Goal: Find specific page/section: Find specific page/section

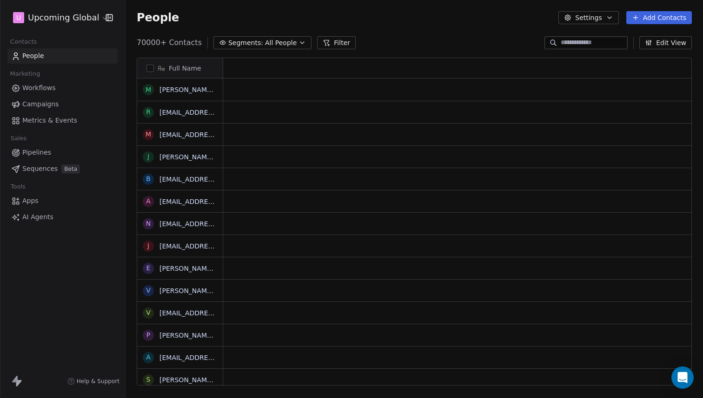
scroll to position [7, 7]
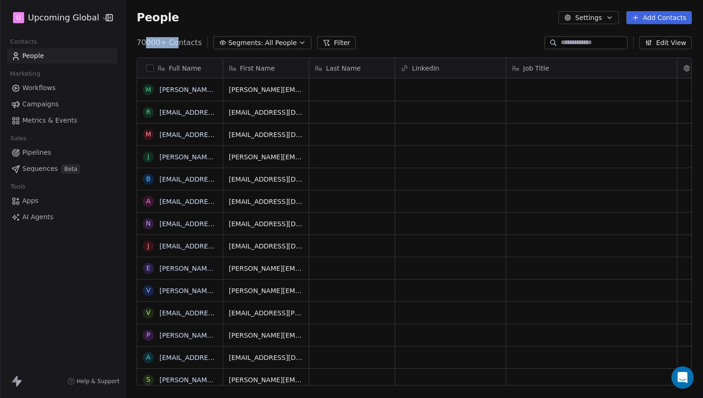
drag, startPoint x: 168, startPoint y: 44, endPoint x: 177, endPoint y: 44, distance: 8.8
click at [177, 44] on span "70000+ Contacts" at bounding box center [169, 42] width 65 height 11
click at [141, 66] on div "Full Name" at bounding box center [180, 68] width 86 height 20
click at [148, 68] on html "U Upcoming Global Contacts People Marketing Workflows Campaigns Metrics & Event…" at bounding box center [351, 199] width 703 height 398
click at [151, 68] on button "button" at bounding box center [149, 68] width 7 height 7
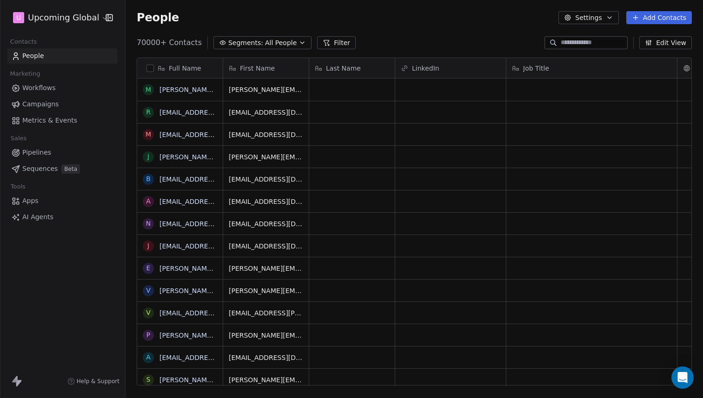
scroll to position [311, 570]
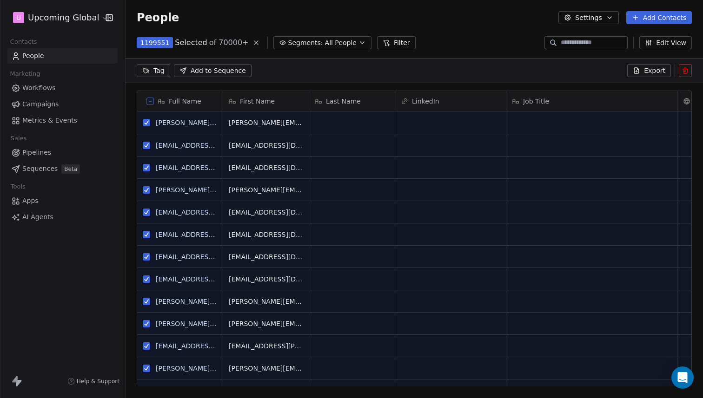
drag, startPoint x: 148, startPoint y: 101, endPoint x: 138, endPoint y: 107, distance: 11.7
click at [148, 101] on icon at bounding box center [150, 101] width 5 height 5
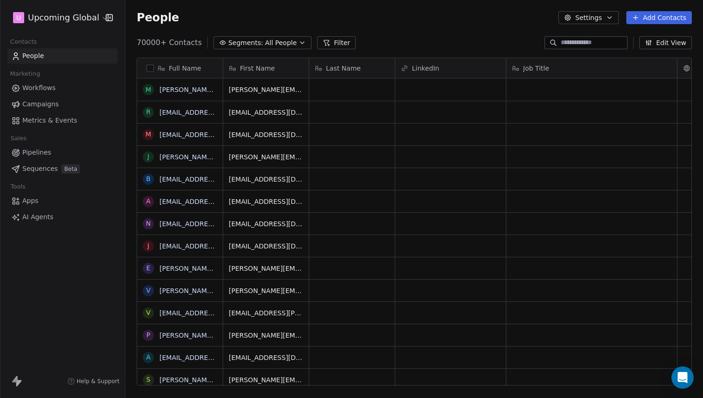
click at [335, 39] on button "Filter" at bounding box center [336, 42] width 39 height 13
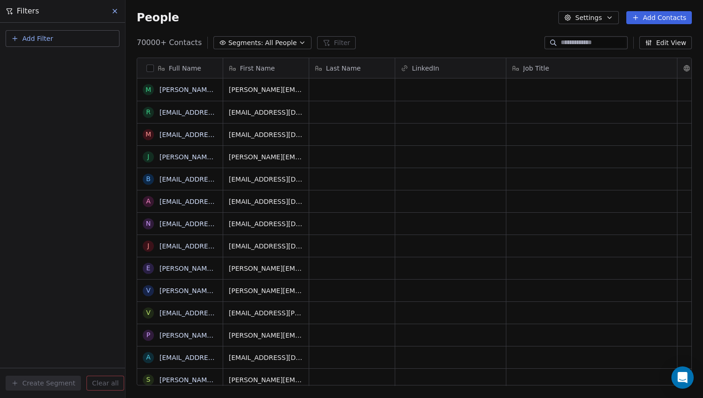
click at [50, 44] on button "Add Filter" at bounding box center [63, 38] width 114 height 17
click at [51, 65] on div "Contact properties" at bounding box center [63, 60] width 106 height 15
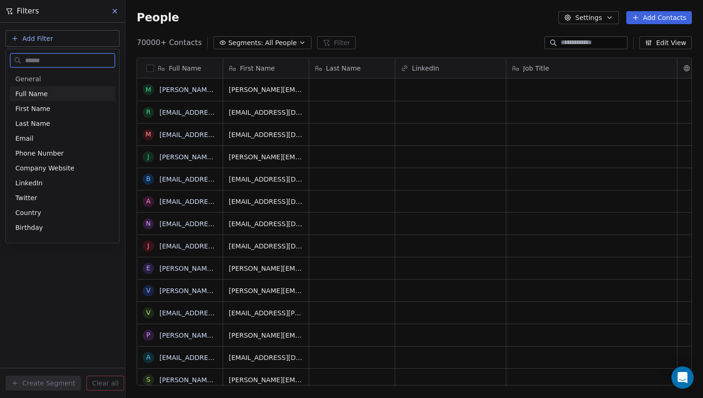
click at [42, 80] on span "General" at bounding box center [62, 78] width 94 height 9
click at [35, 93] on span "Full Name" at bounding box center [31, 93] width 33 height 9
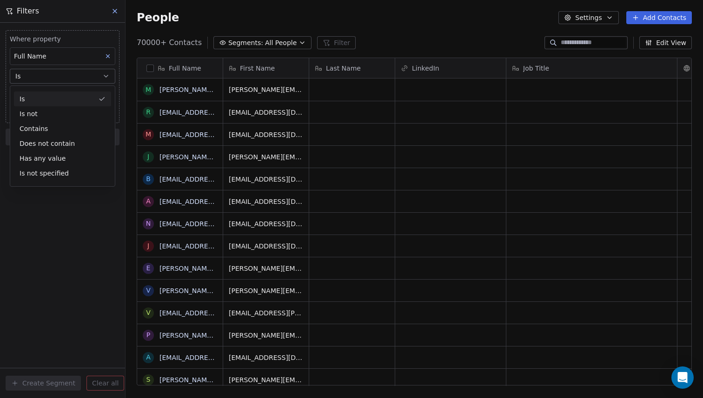
click at [71, 59] on div "Full Name" at bounding box center [63, 56] width 106 height 18
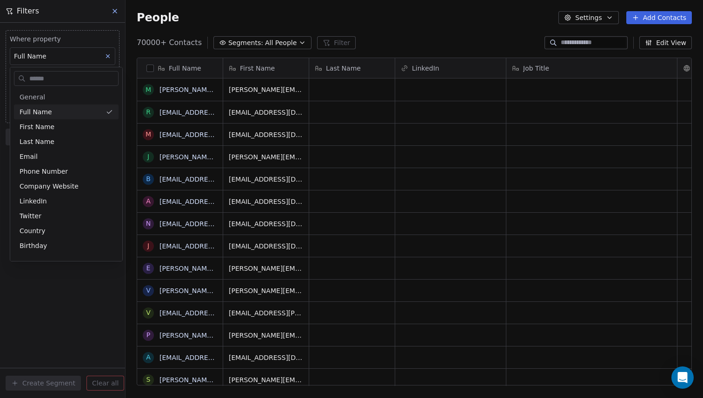
click at [71, 59] on html "U Upcoming Global Contacts People Marketing Workflows Campaigns Metrics & Event…" at bounding box center [351, 199] width 703 height 398
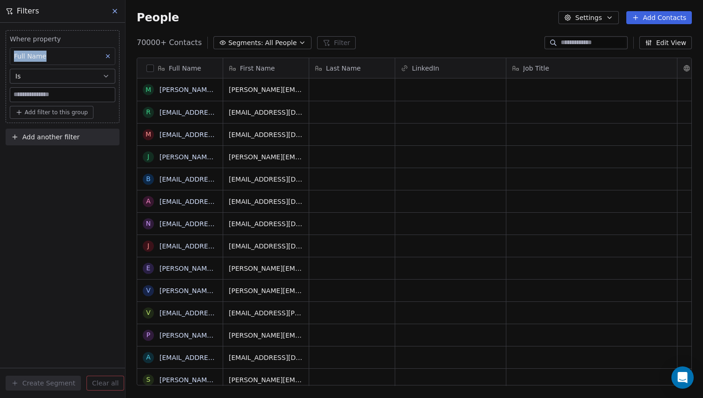
click at [71, 59] on div "Full Name" at bounding box center [63, 56] width 106 height 18
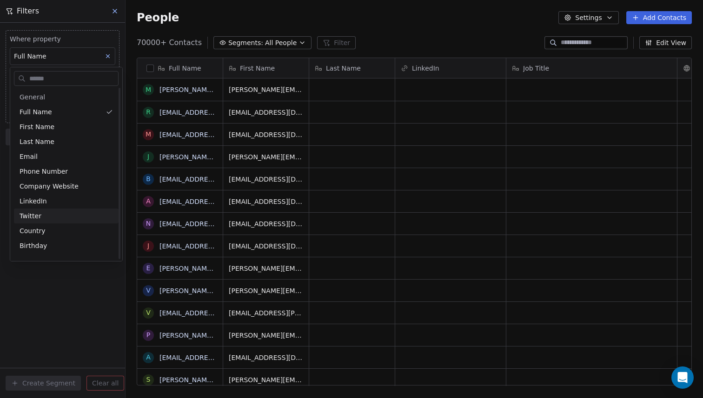
scroll to position [56, 0]
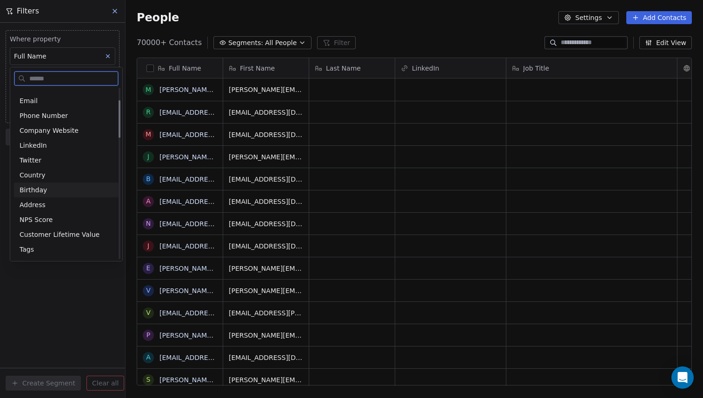
click at [50, 176] on div "Country" at bounding box center [66, 175] width 93 height 9
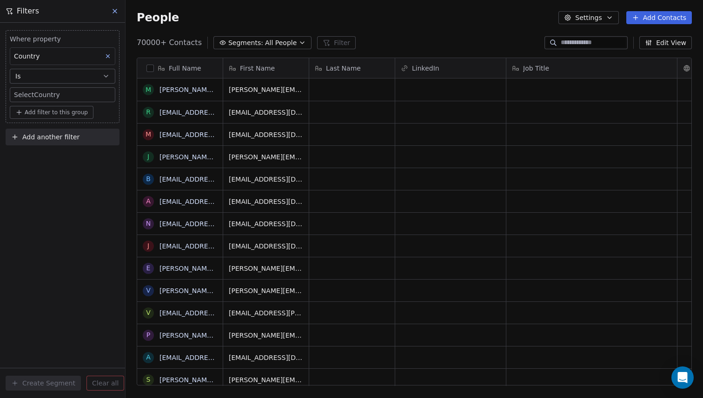
click at [34, 96] on body "U Upcoming Global Contacts People Marketing Workflows Campaigns Metrics & Event…" at bounding box center [351, 199] width 703 height 398
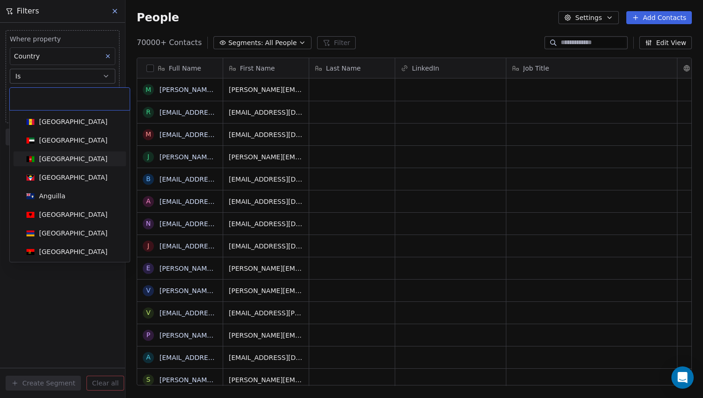
click at [45, 159] on div "[GEOGRAPHIC_DATA]" at bounding box center [73, 158] width 68 height 9
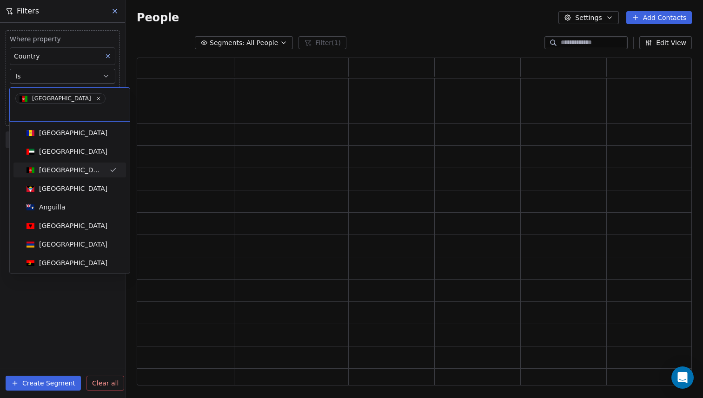
scroll to position [321, 548]
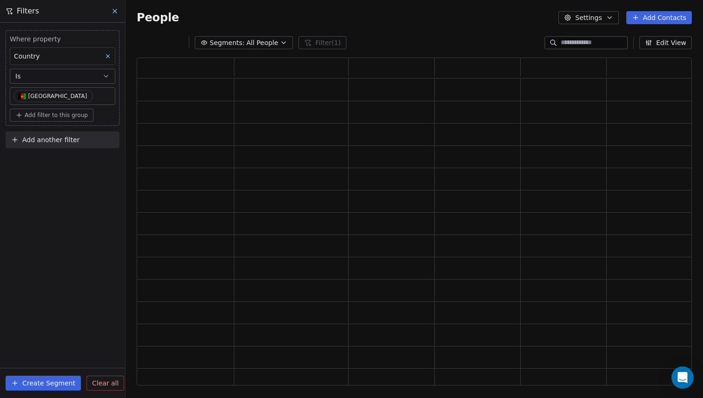
click at [54, 121] on button "Add filter to this group" at bounding box center [52, 115] width 84 height 13
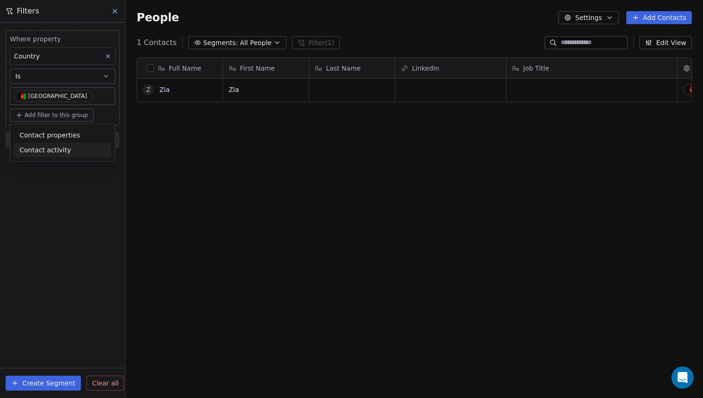
scroll to position [344, 570]
click at [54, 135] on span "Contact properties" at bounding box center [50, 136] width 60 height 10
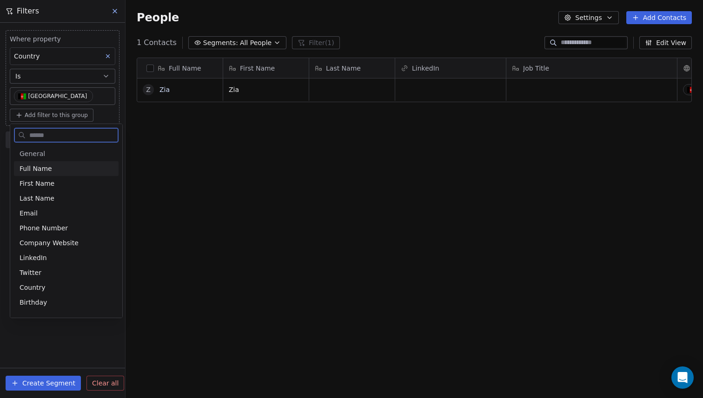
click at [44, 145] on div "General Full Name First Name Last Name Email Phone Number Company Website Linke…" at bounding box center [66, 230] width 112 height 175
click at [25, 185] on span "First Name" at bounding box center [37, 183] width 35 height 9
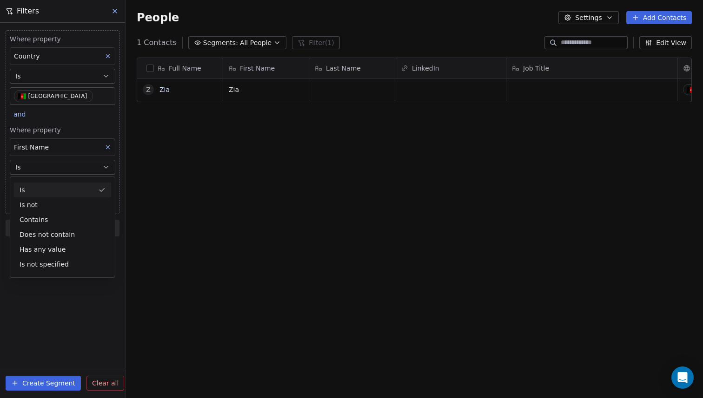
click at [40, 192] on div "Is" at bounding box center [62, 190] width 97 height 15
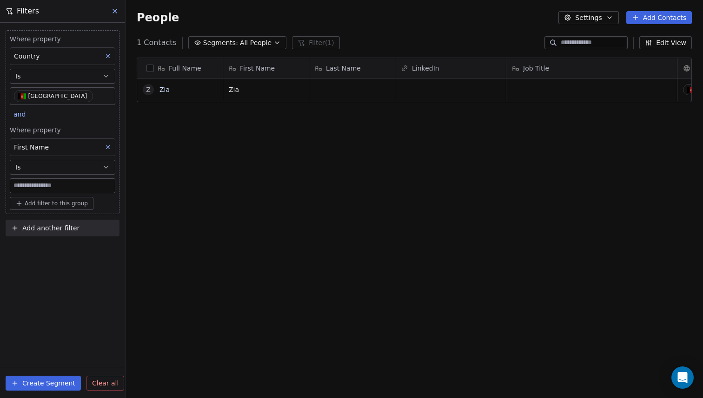
click at [42, 188] on input at bounding box center [62, 186] width 105 height 14
click at [53, 152] on div "First Name" at bounding box center [63, 148] width 106 height 18
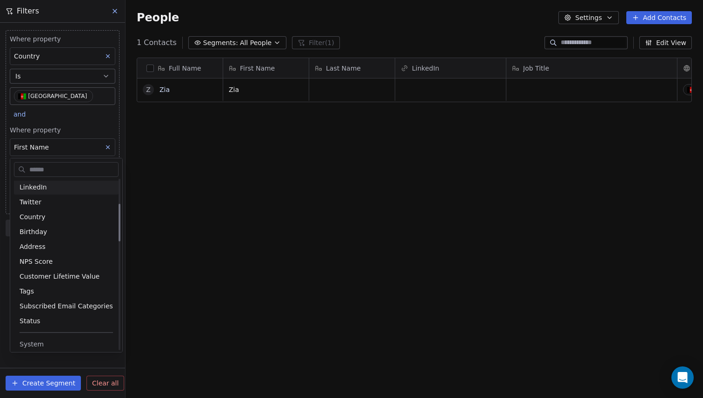
scroll to position [112, 0]
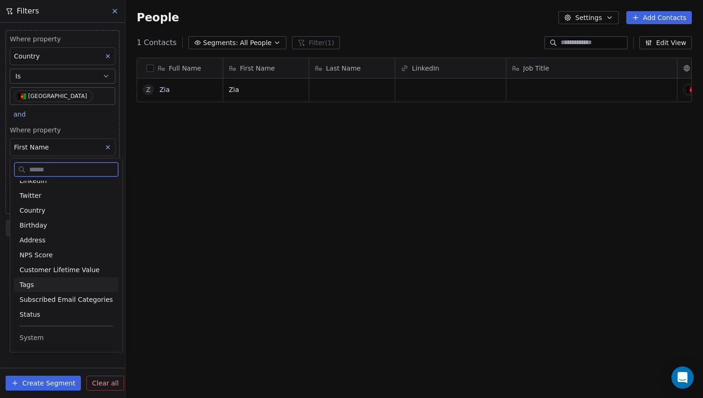
click at [53, 284] on div "Tags" at bounding box center [66, 284] width 93 height 9
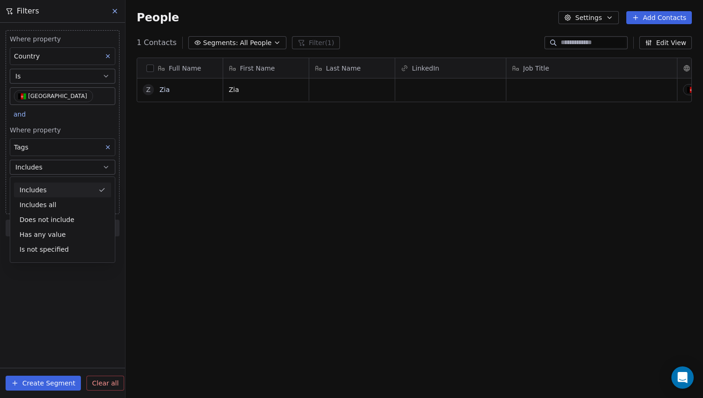
click at [57, 190] on div "Includes" at bounding box center [62, 190] width 97 height 15
click at [58, 187] on body "U Upcoming Global Contacts People Marketing Workflows Campaigns Metrics & Event…" at bounding box center [351, 199] width 703 height 398
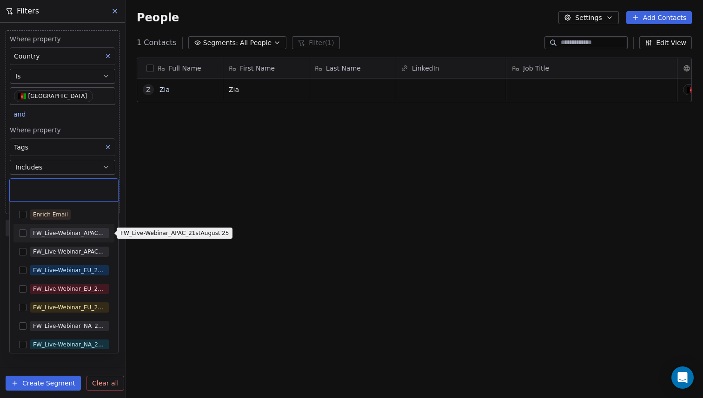
click at [52, 236] on div "FW_Live-Webinar_APAC_21stAugust'25" at bounding box center [69, 233] width 73 height 8
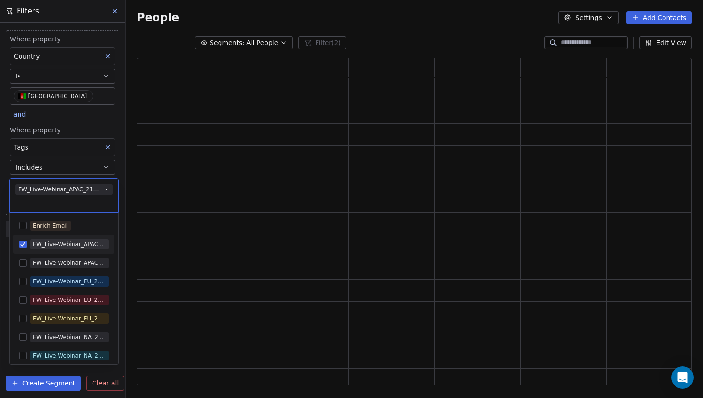
click at [208, 229] on html "U Upcoming Global Contacts People Marketing Workflows Campaigns Metrics & Event…" at bounding box center [351, 199] width 703 height 398
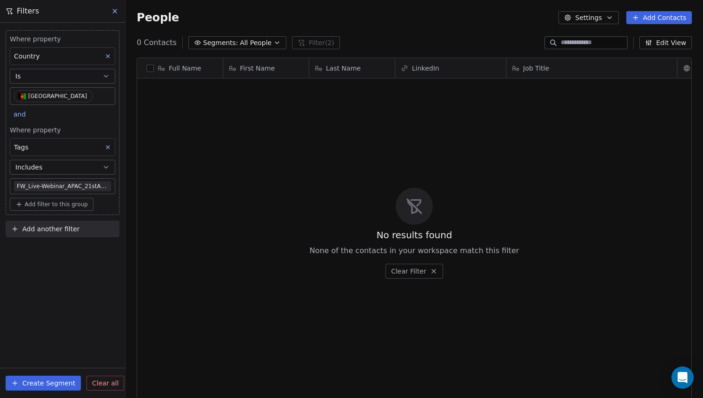
scroll to position [344, 570]
click at [109, 53] on icon at bounding box center [108, 56] width 7 height 7
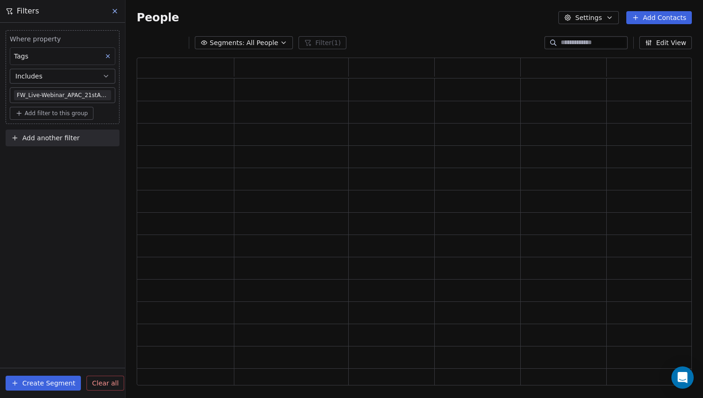
scroll to position [321, 548]
click at [109, 53] on icon at bounding box center [108, 56] width 7 height 7
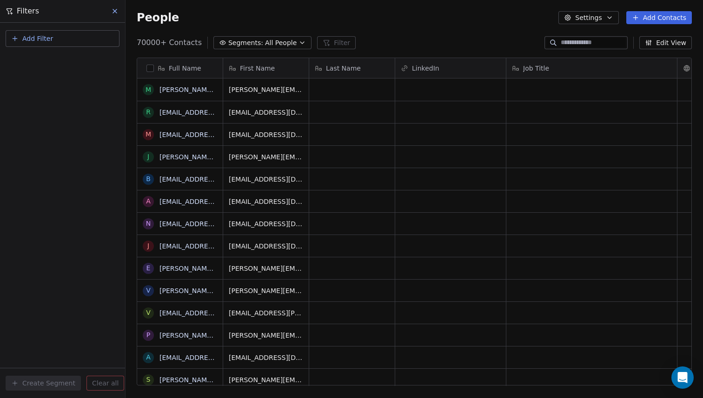
scroll to position [344, 570]
click at [111, 8] on button at bounding box center [115, 11] width 14 height 13
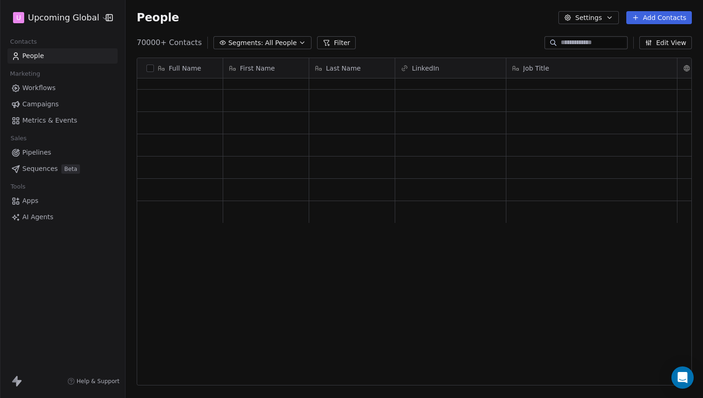
scroll to position [0, 0]
